Goal: Task Accomplishment & Management: Use online tool/utility

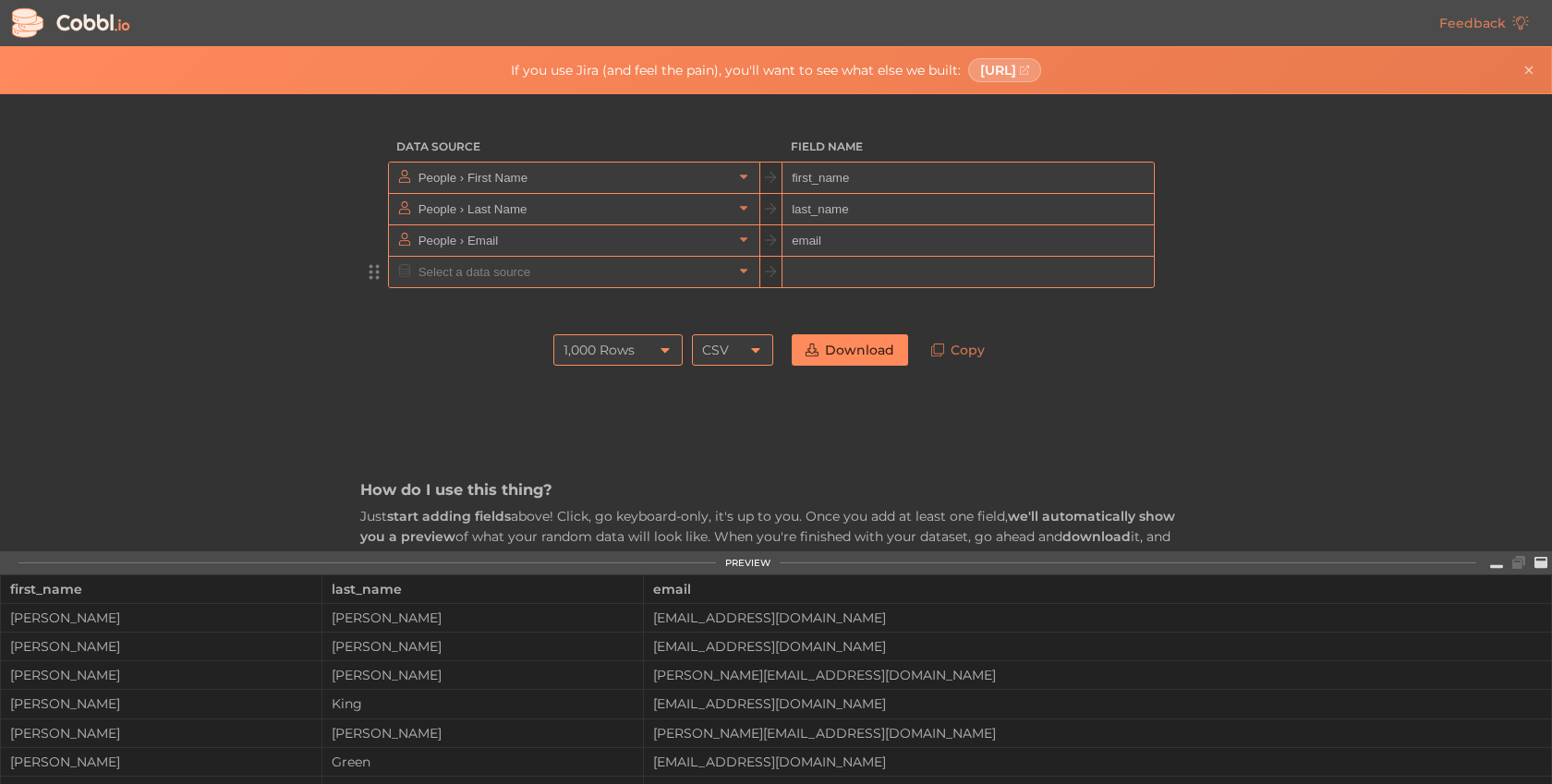
click at [598, 280] on input "text" at bounding box center [573, 272] width 318 height 30
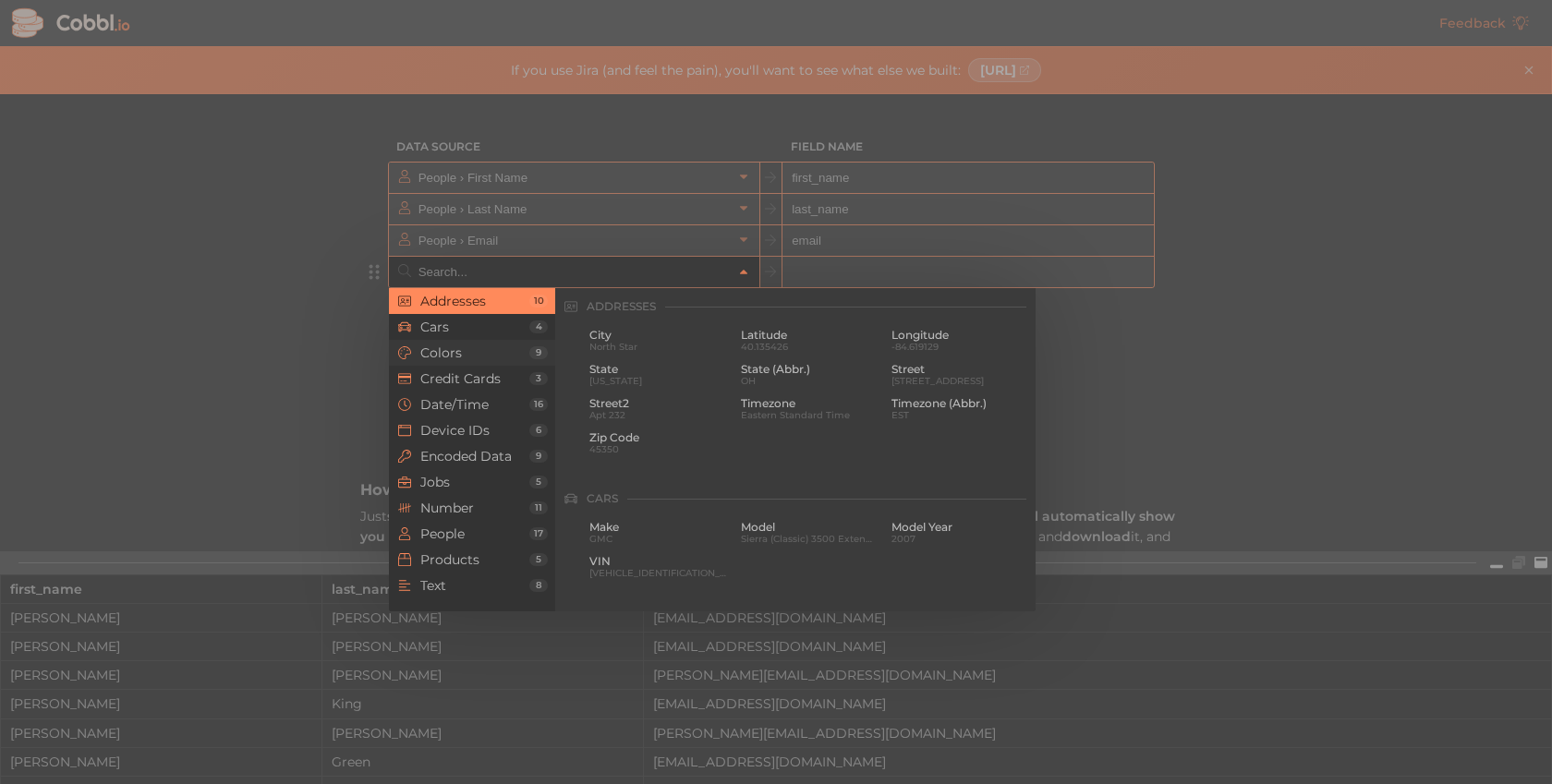
click at [461, 340] on li "Colors 9" at bounding box center [471, 353] width 166 height 26
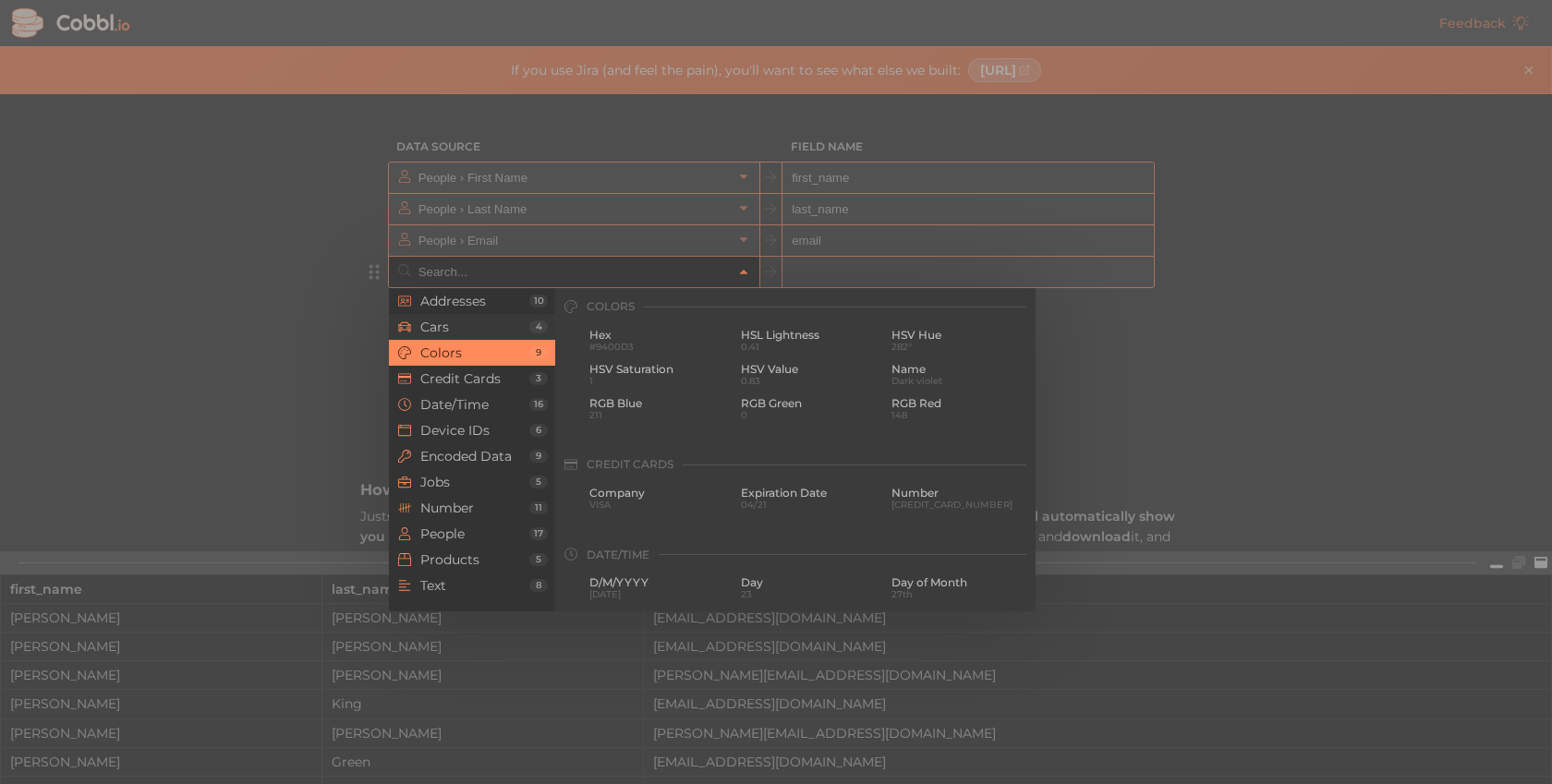
click at [473, 332] on span "Cars" at bounding box center [474, 327] width 109 height 15
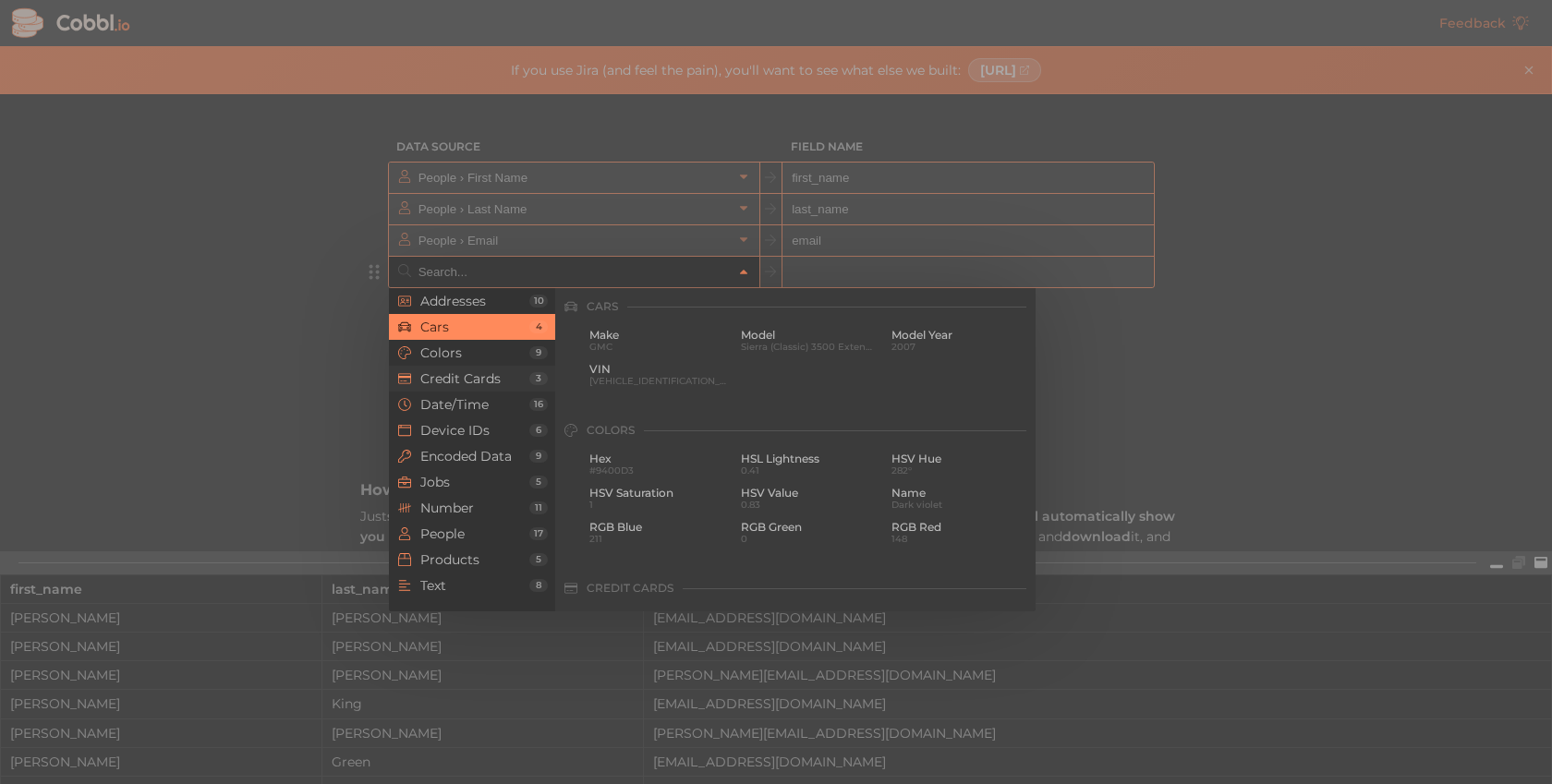
click at [474, 369] on li "Credit Cards 3" at bounding box center [471, 378] width 166 height 26
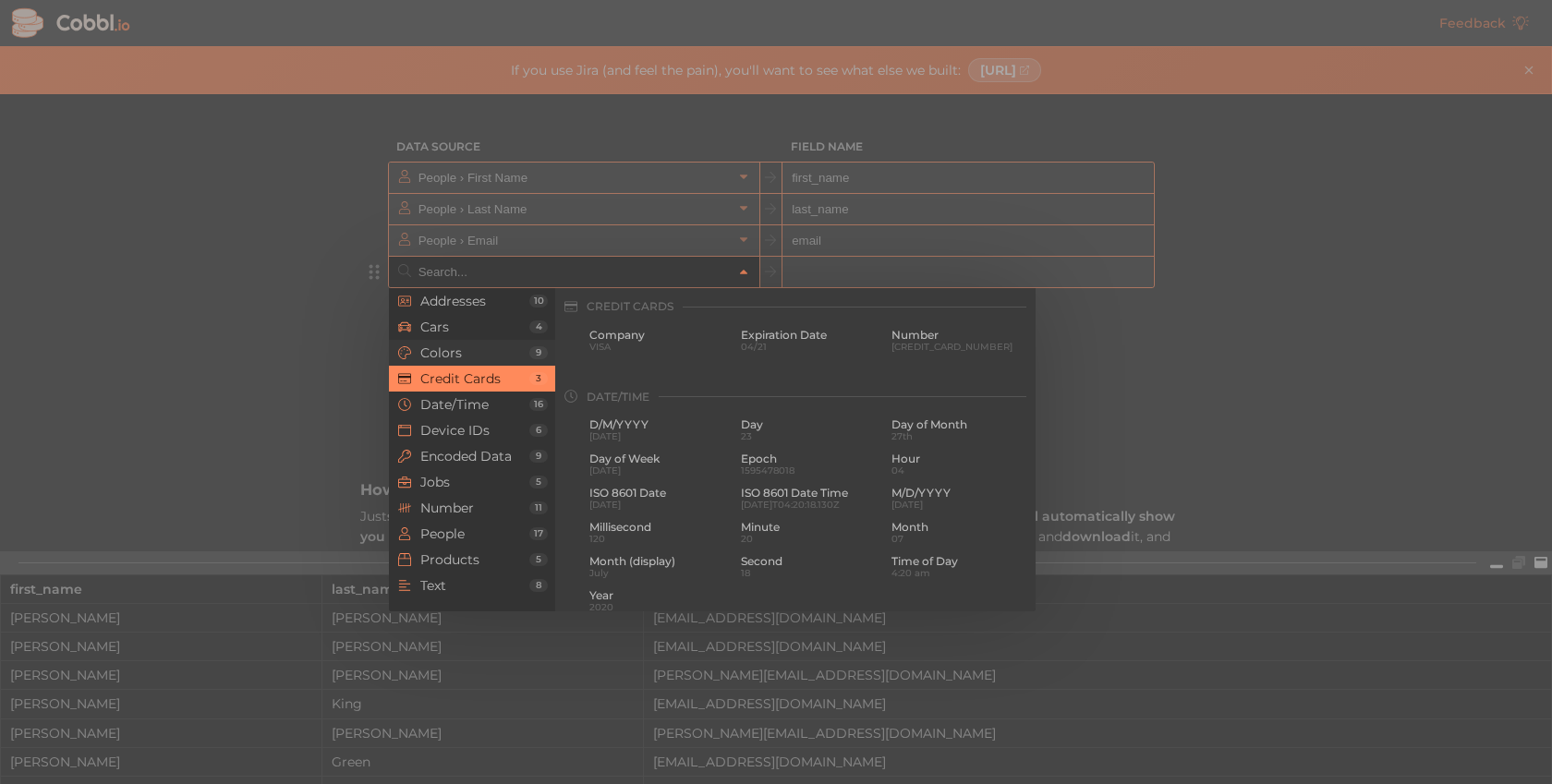
click at [485, 363] on li "Colors 9" at bounding box center [471, 353] width 166 height 26
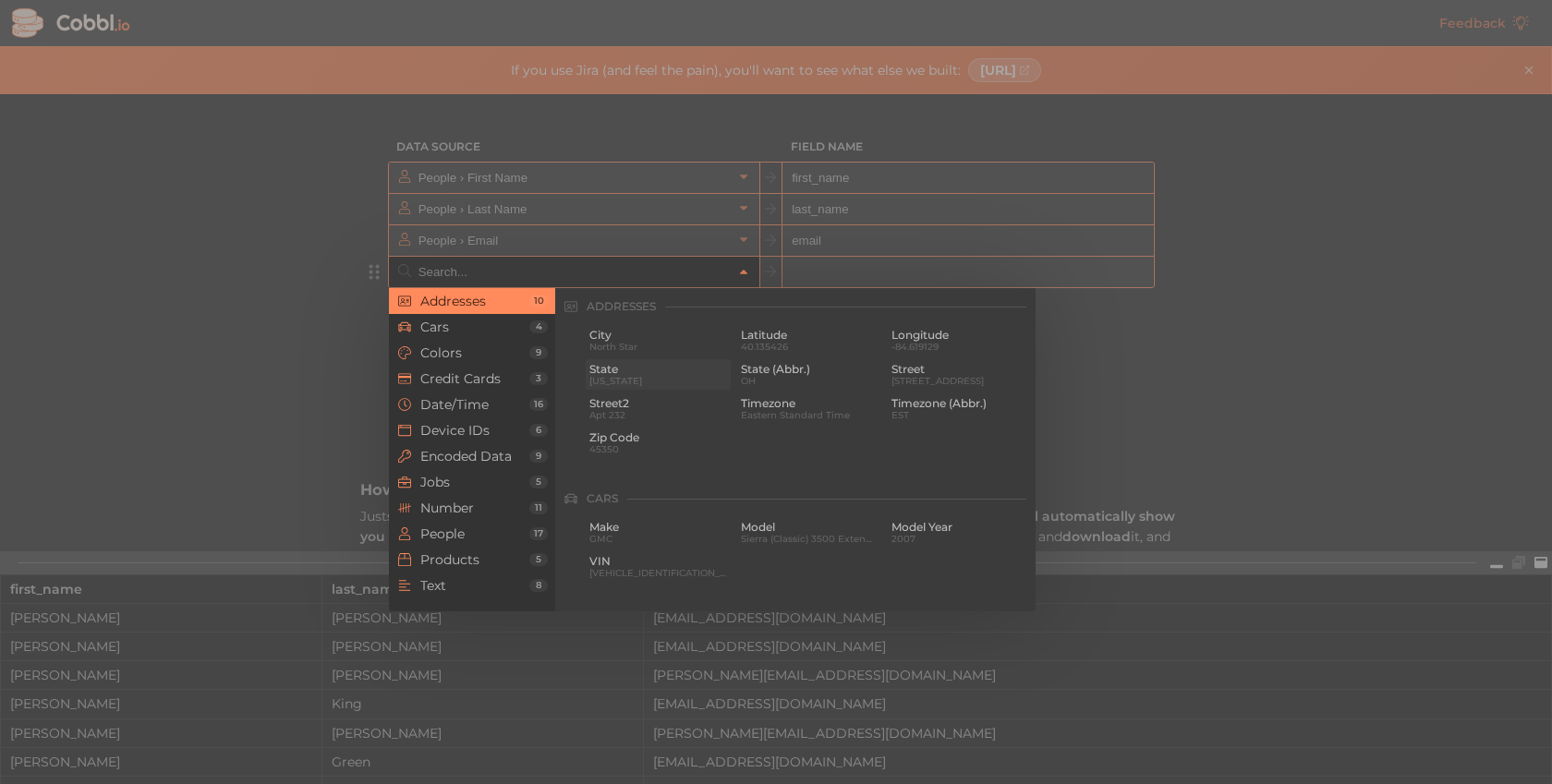
click at [643, 376] on span "[US_STATE]" at bounding box center [658, 381] width 138 height 10
type input "Addresses › State"
type input "state"
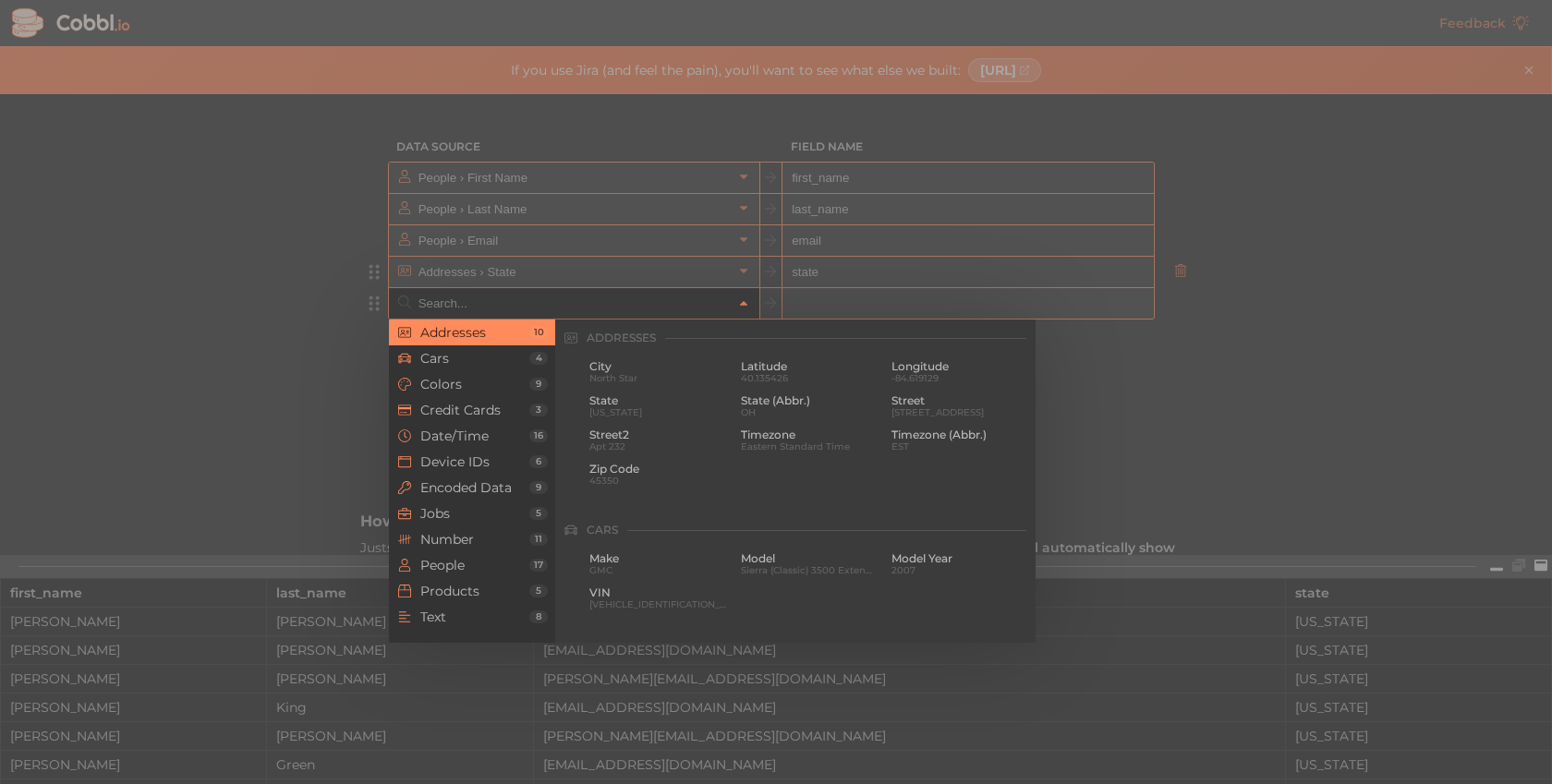
click at [651, 305] on input "text" at bounding box center [573, 303] width 318 height 30
click at [620, 381] on span "North Star" at bounding box center [658, 378] width 138 height 10
type input "Addresses › City"
type input "city"
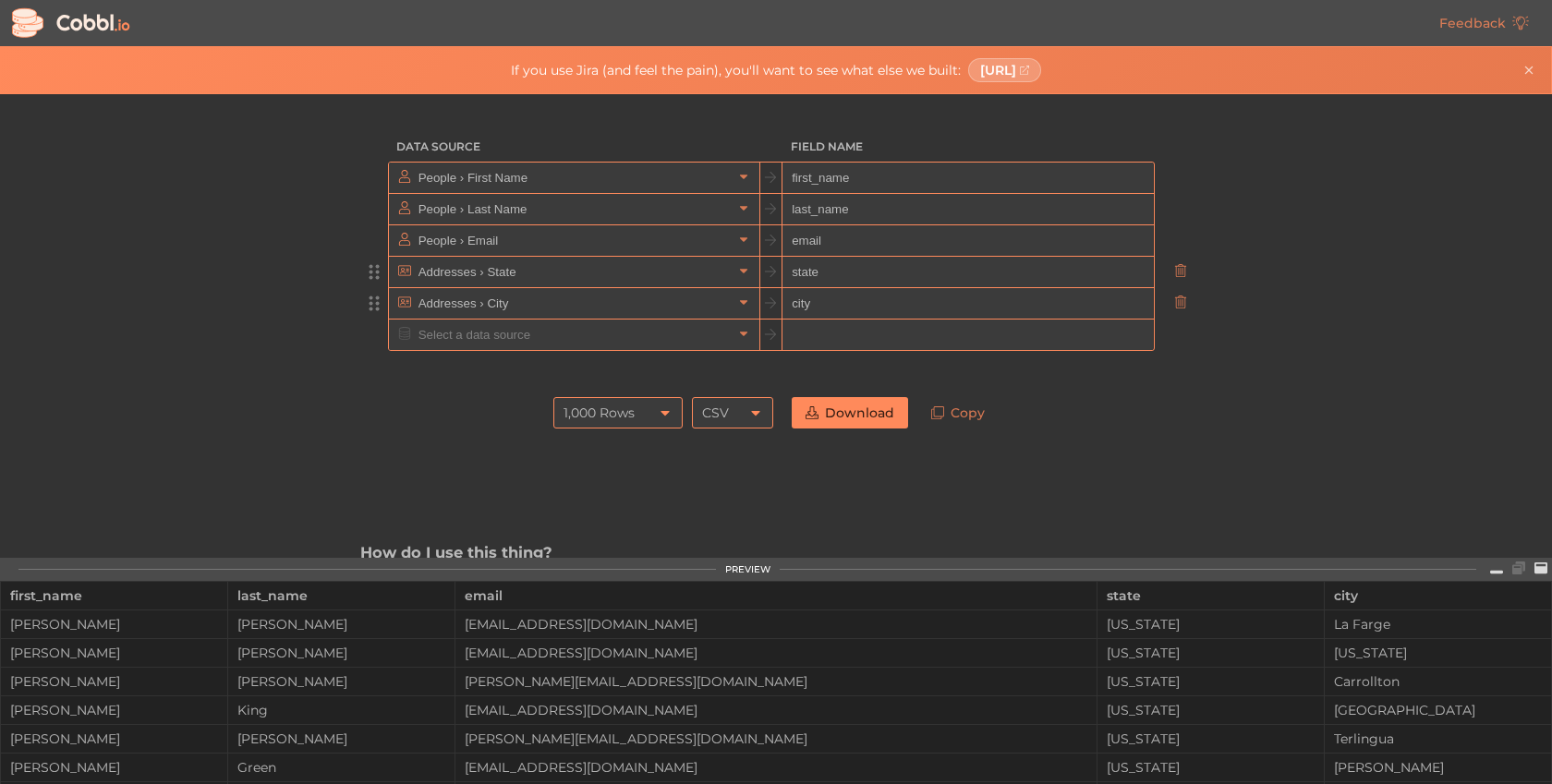
click at [110, 41] on div "Feedback" at bounding box center [776, 23] width 1552 height 47
click at [105, 24] on icon at bounding box center [71, 23] width 124 height 35
click at [984, 82] on div "If you use Jira (and feel the pain), you'll want to see what else we built: [UR…" at bounding box center [776, 69] width 1513 height 24
